Goal: Entertainment & Leisure: Browse casually

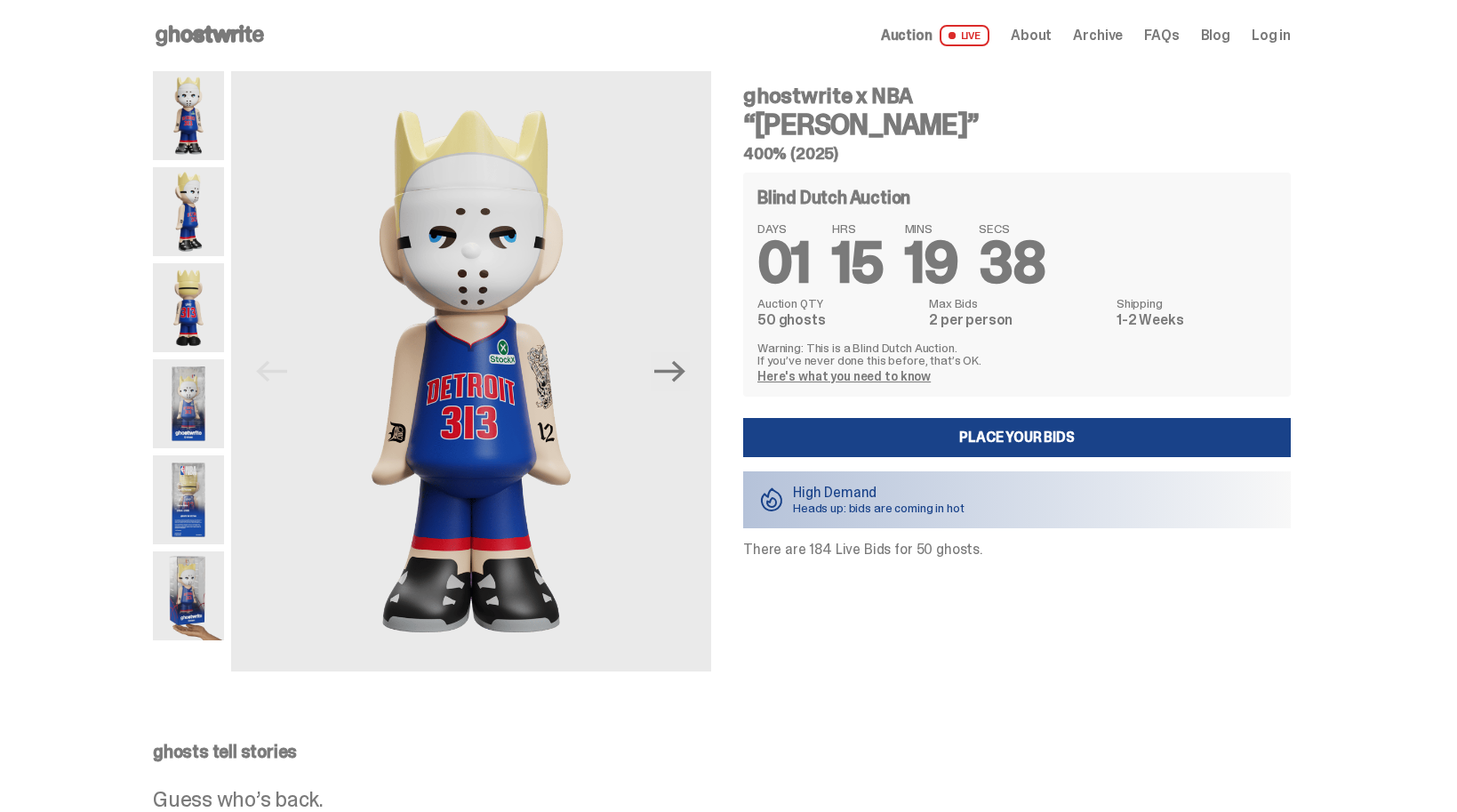
click at [184, 190] on img at bounding box center [189, 211] width 72 height 88
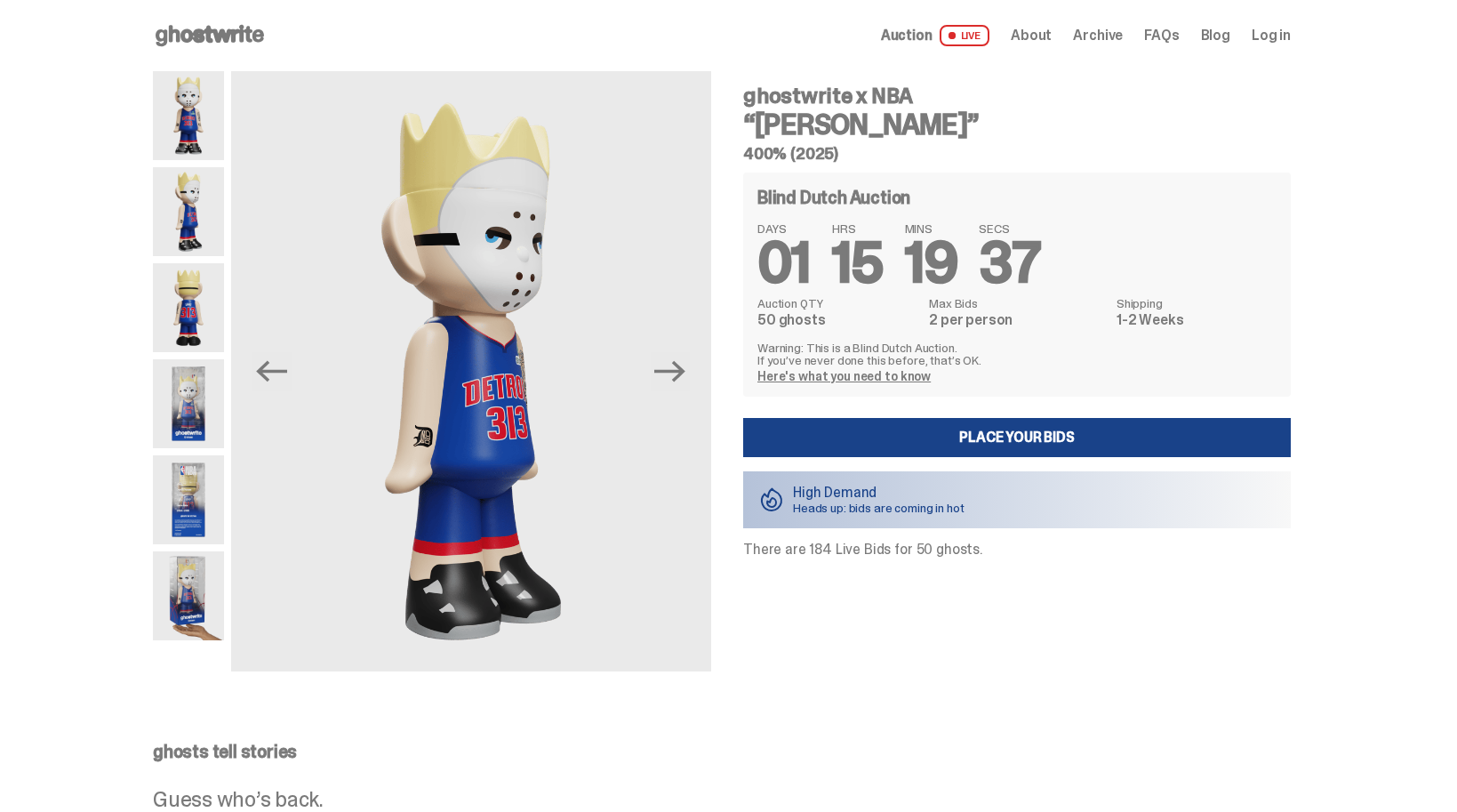
click at [198, 291] on img at bounding box center [189, 307] width 72 height 88
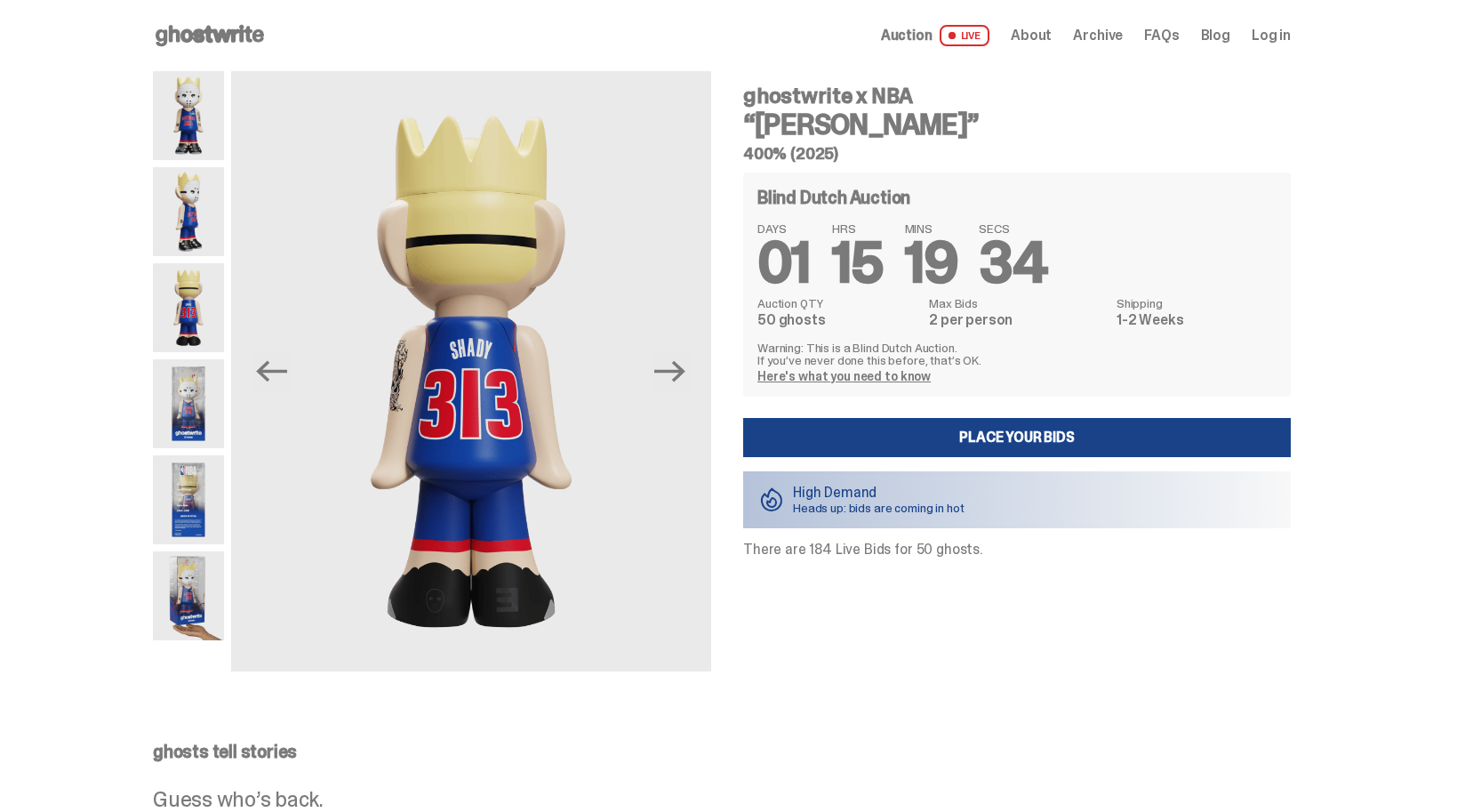
click at [200, 377] on img at bounding box center [189, 403] width 72 height 88
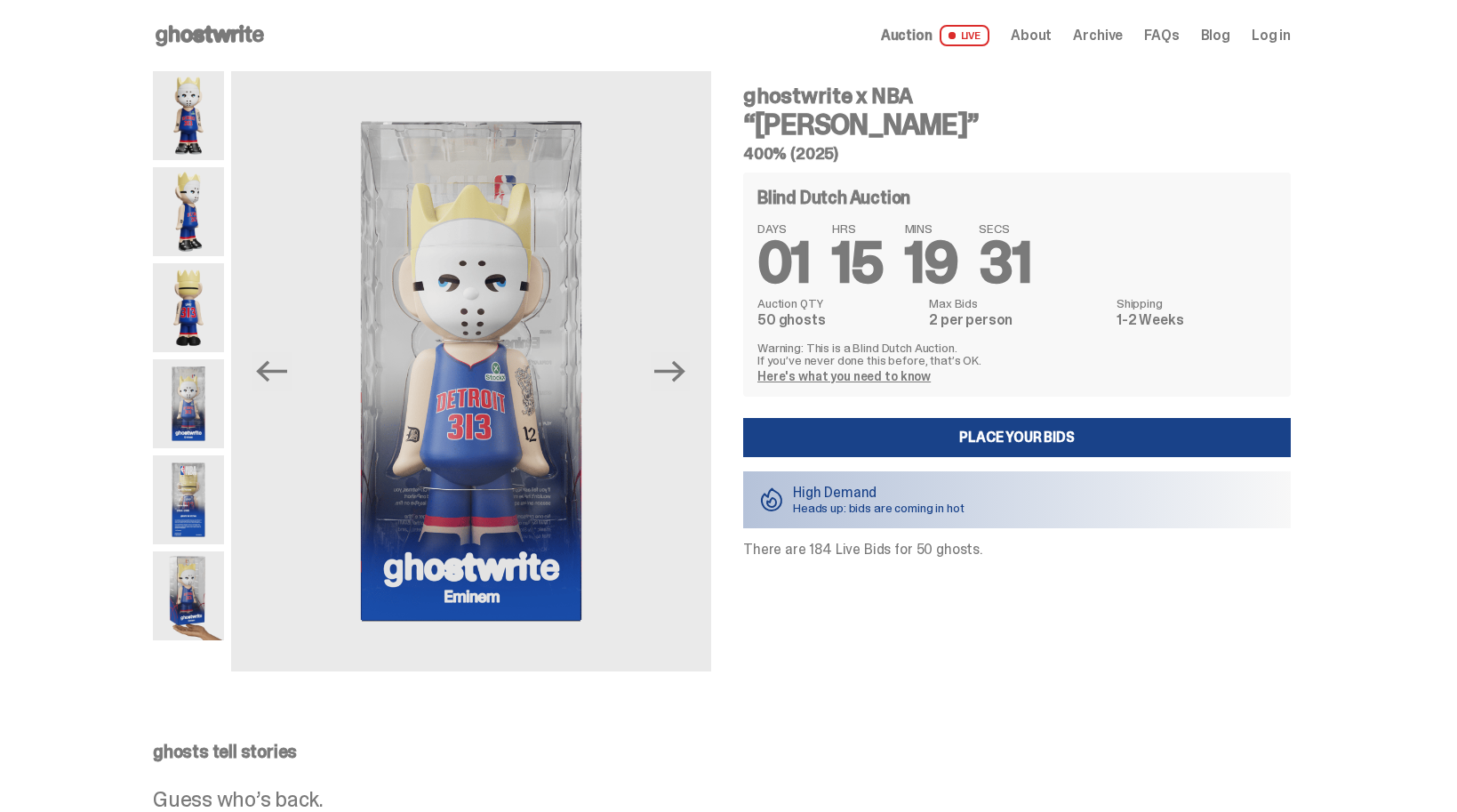
click at [202, 479] on img at bounding box center [189, 499] width 72 height 88
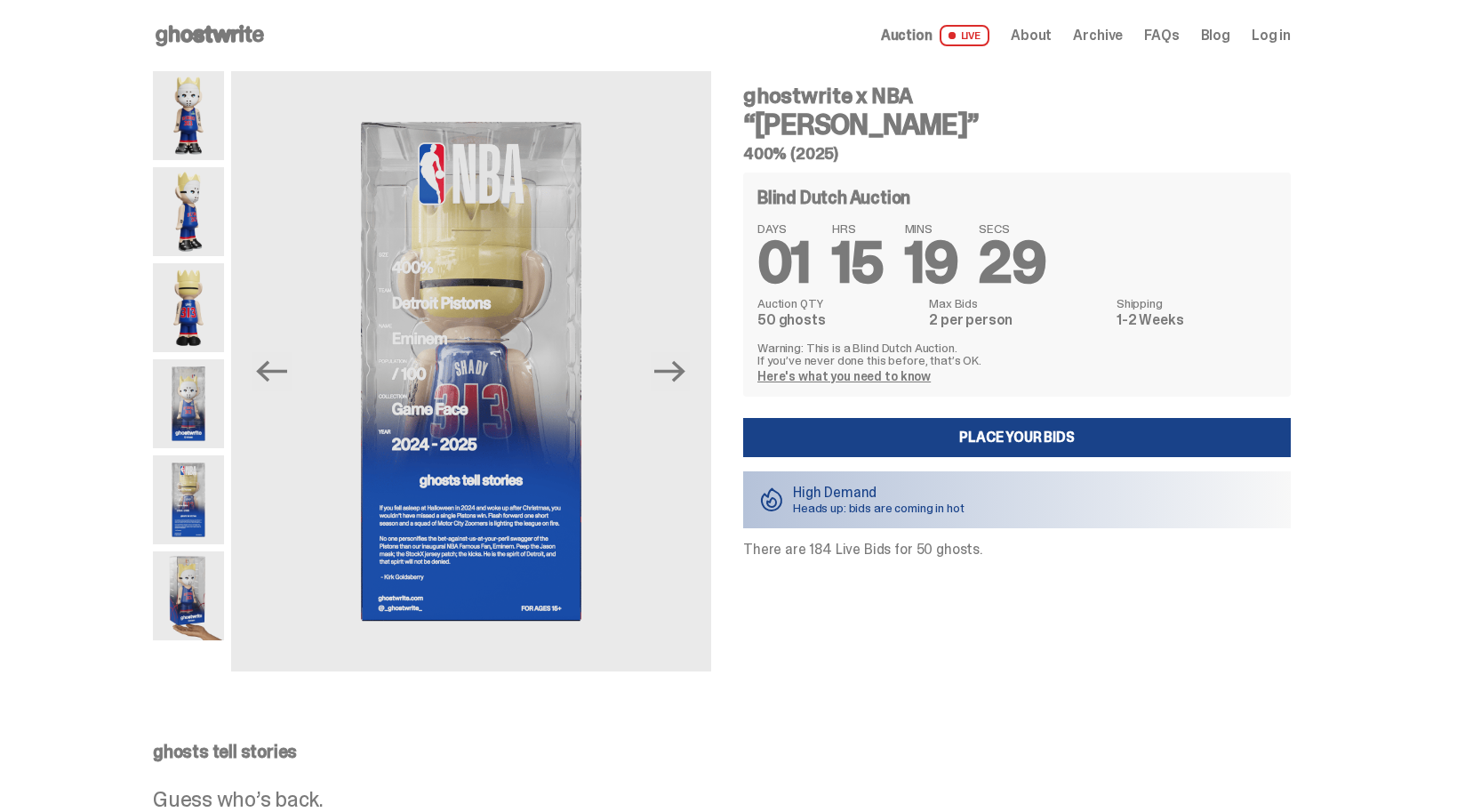
click at [211, 584] on img at bounding box center [189, 595] width 72 height 88
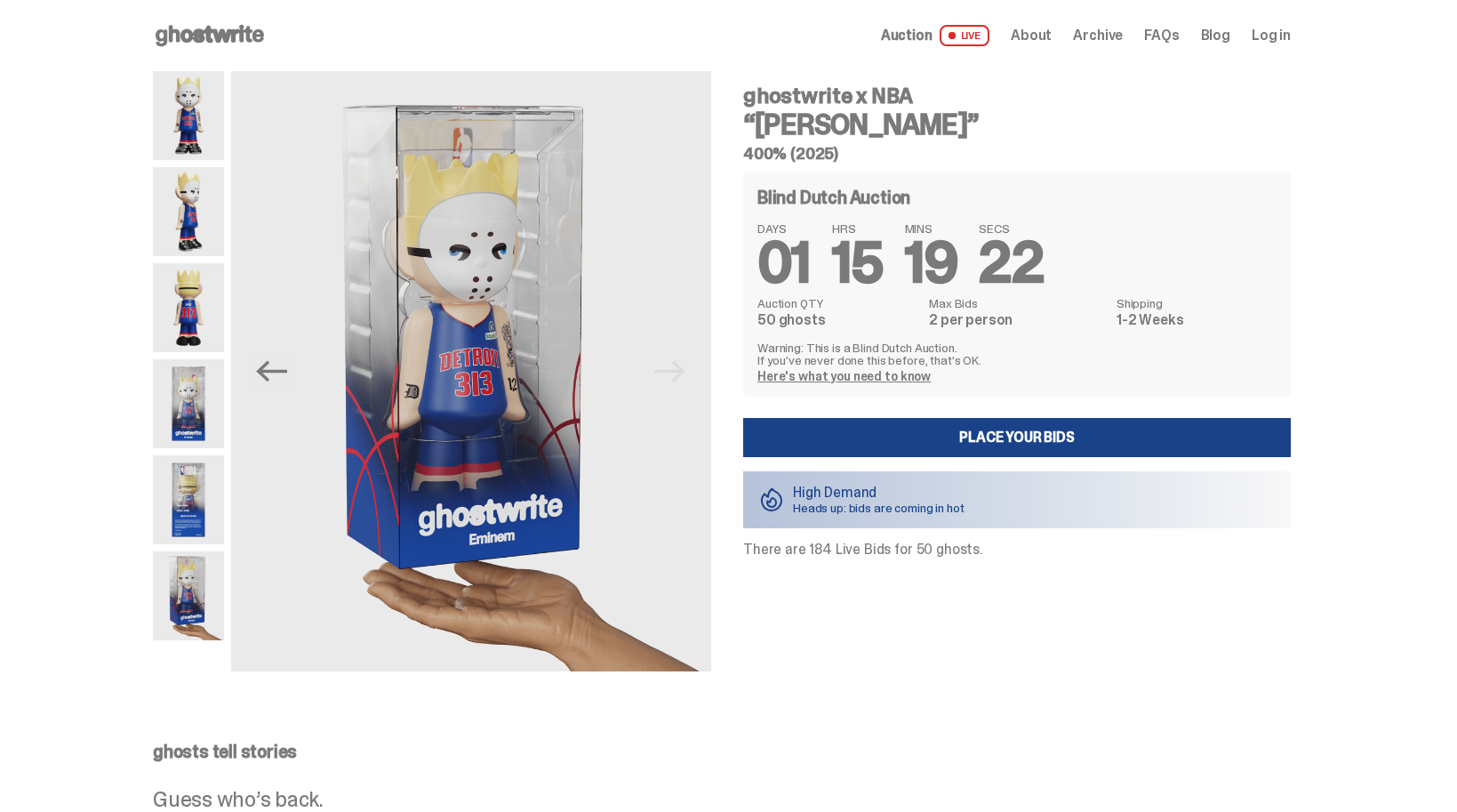
click at [182, 496] on img at bounding box center [189, 499] width 72 height 88
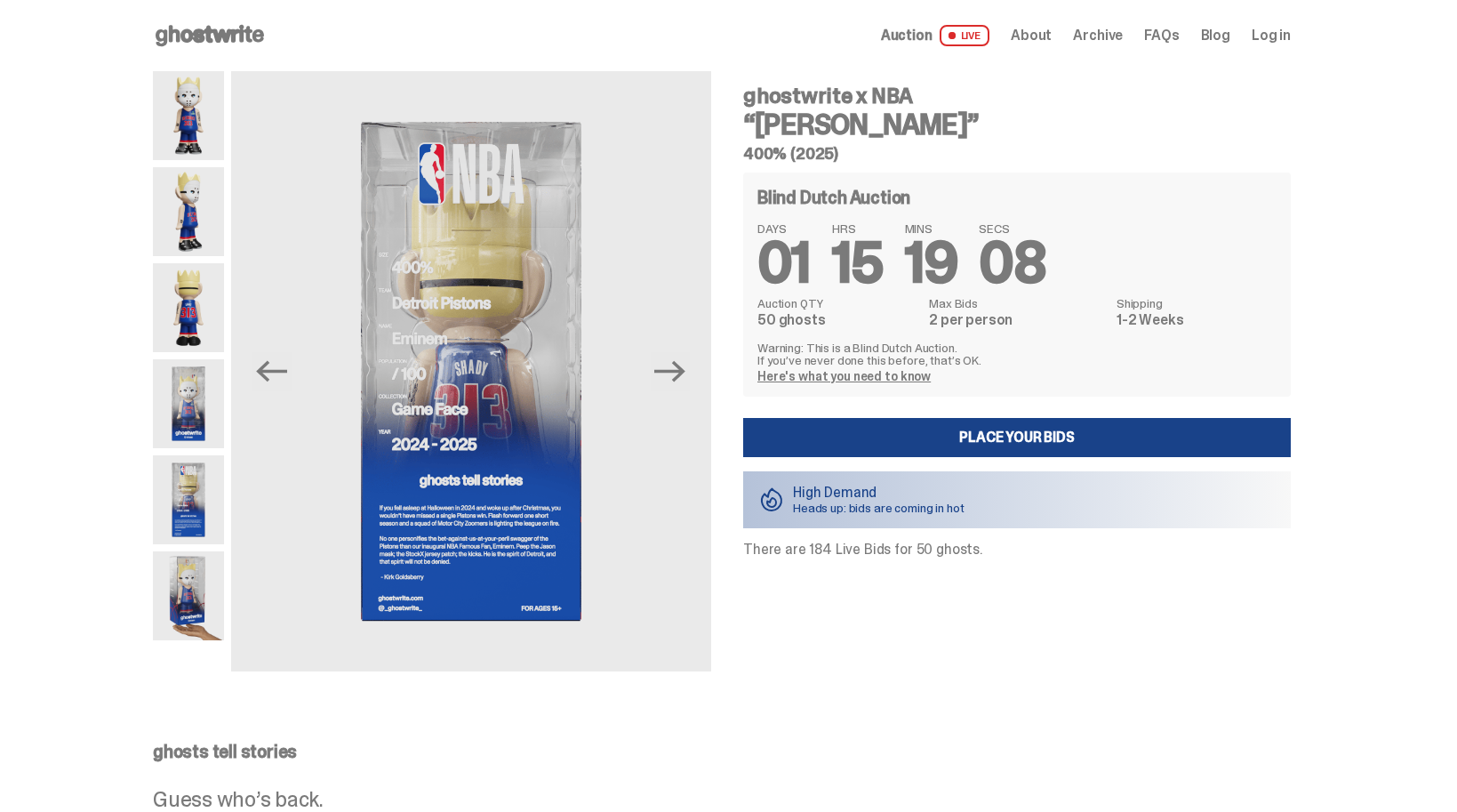
click at [196, 323] on img at bounding box center [189, 307] width 72 height 88
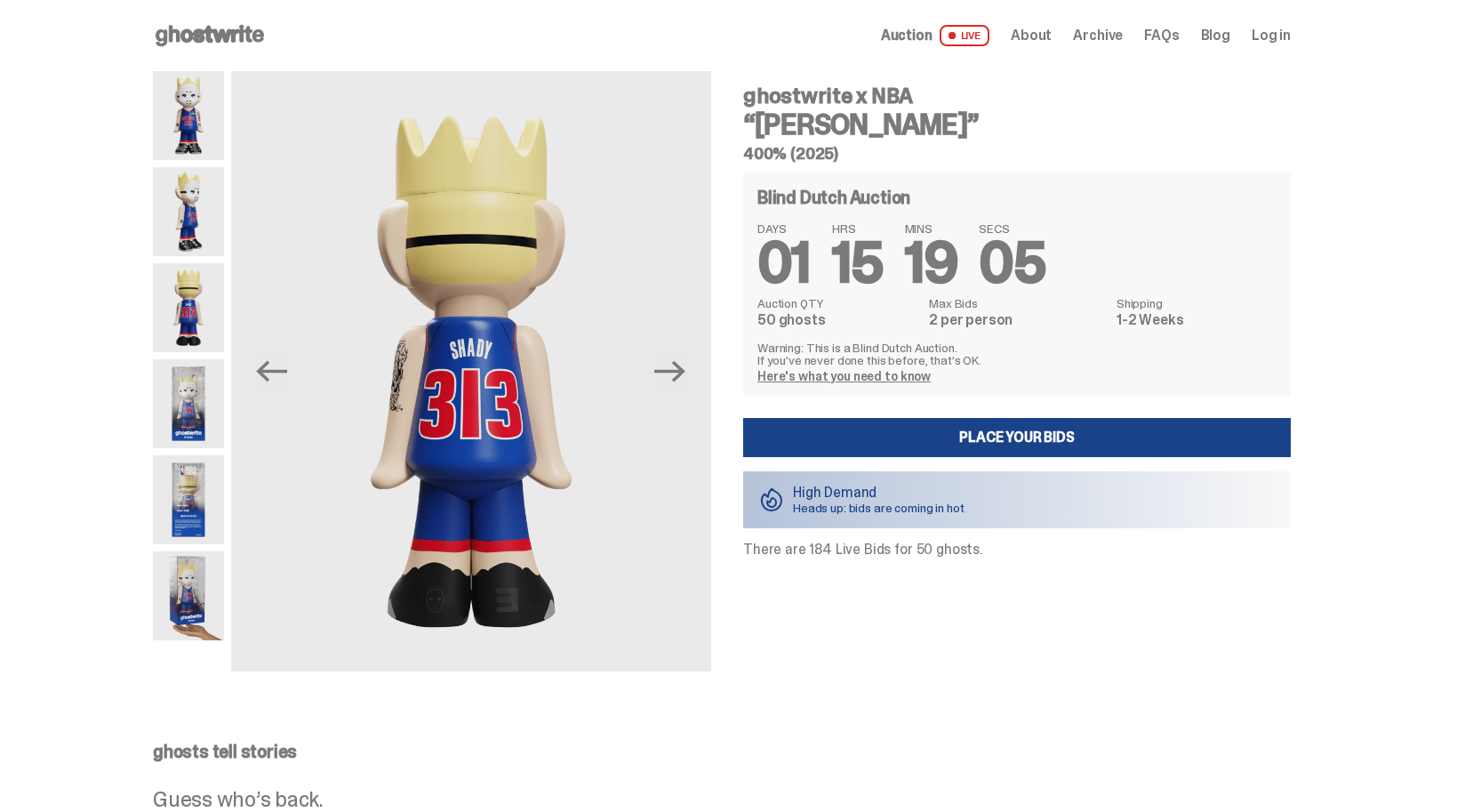
click at [183, 325] on img at bounding box center [189, 307] width 72 height 88
click at [186, 229] on img at bounding box center [189, 211] width 72 height 88
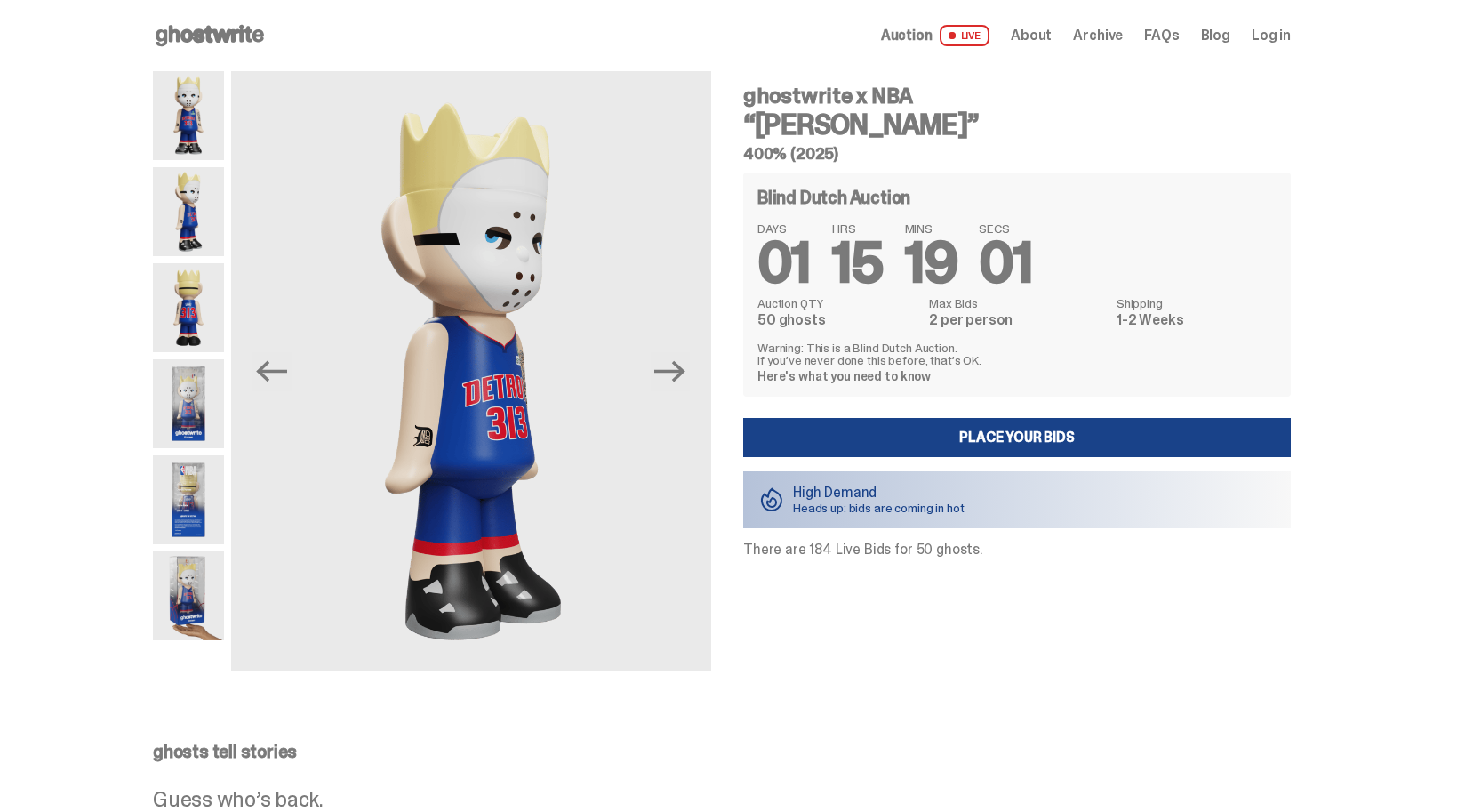
click at [203, 142] on img at bounding box center [189, 115] width 72 height 88
